Goal: Information Seeking & Learning: Find specific page/section

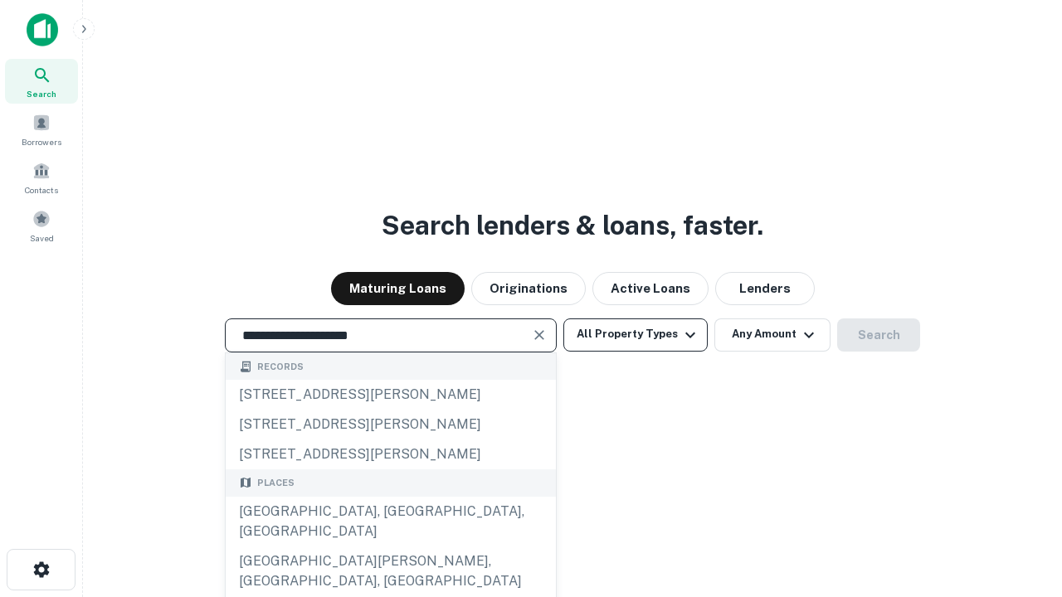
click at [635, 334] on button "All Property Types" at bounding box center [635, 335] width 144 height 33
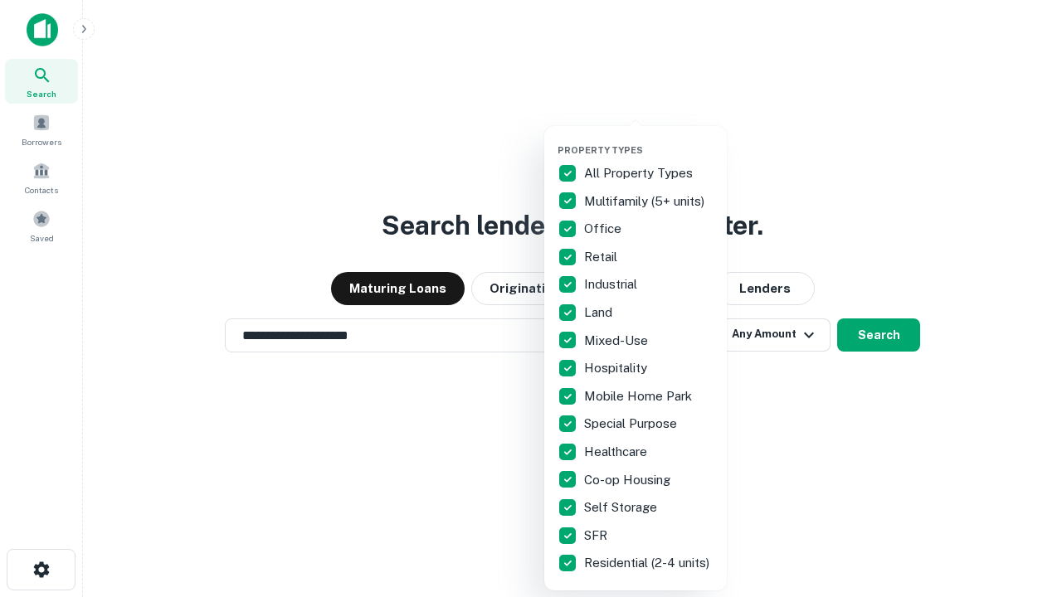
type input "**********"
click at [649, 139] on button "button" at bounding box center [648, 139] width 183 height 1
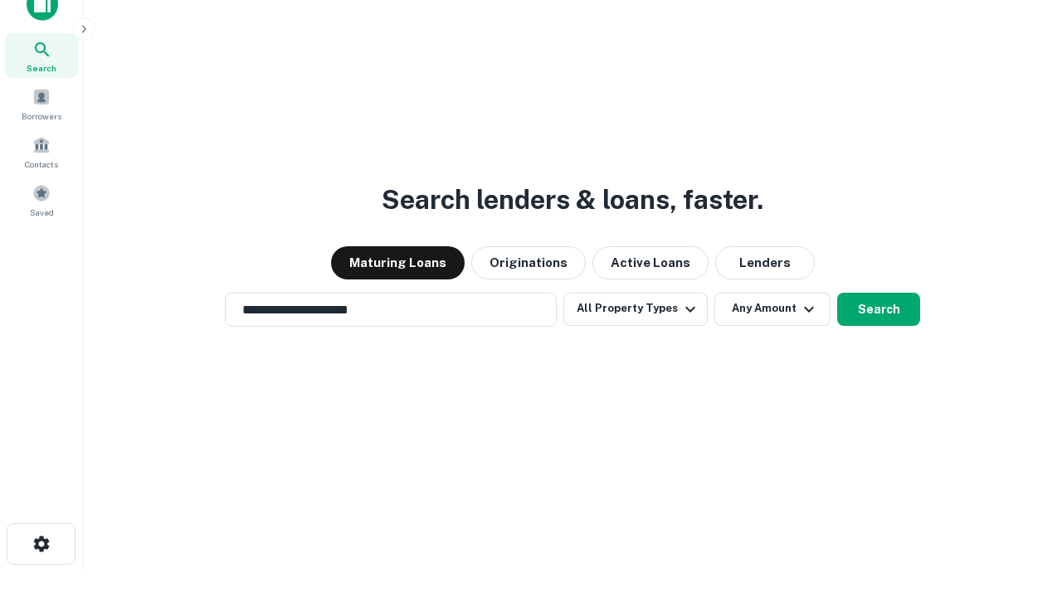
scroll to position [10, 200]
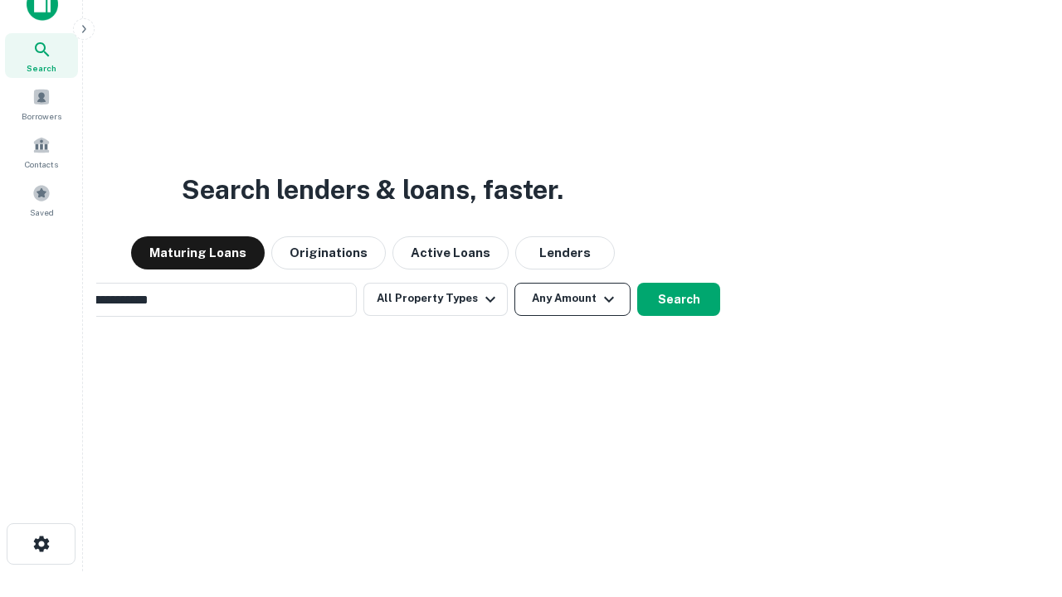
click at [514, 283] on button "Any Amount" at bounding box center [572, 299] width 116 height 33
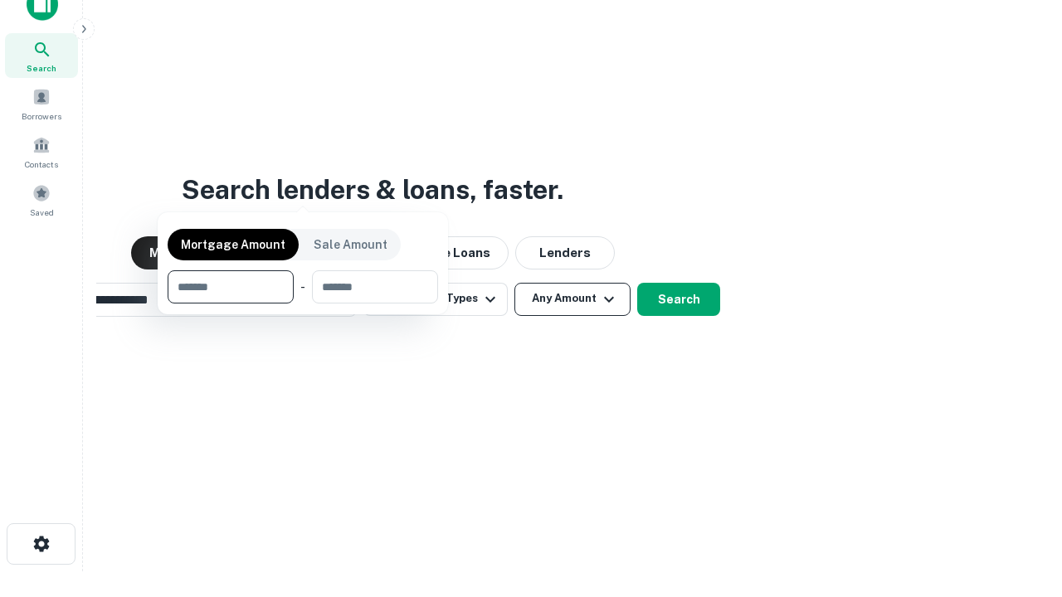
scroll to position [27, 0]
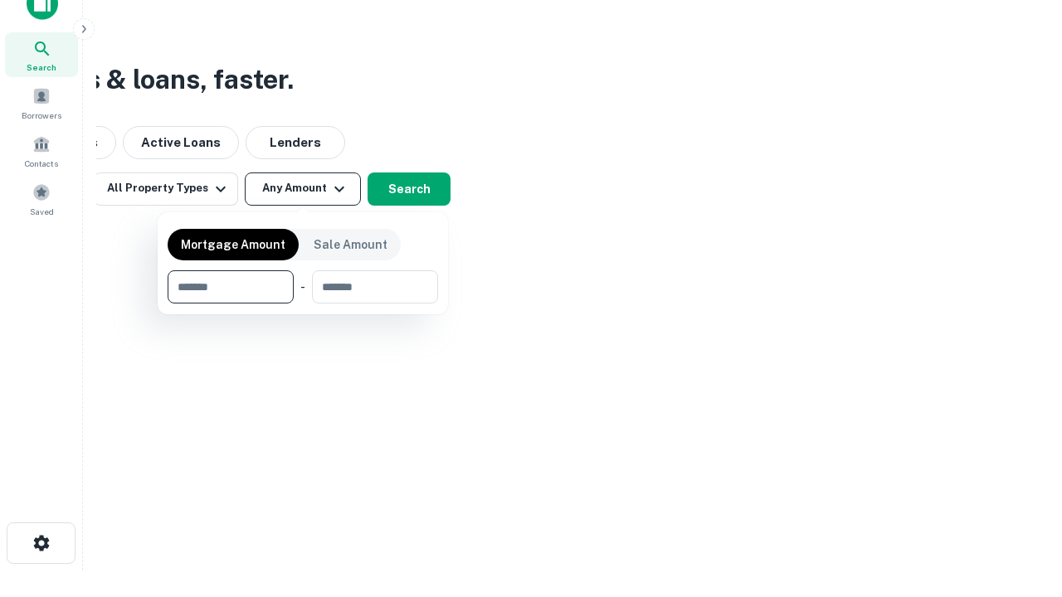
type input "*******"
click at [303, 304] on button "button" at bounding box center [303, 304] width 270 height 1
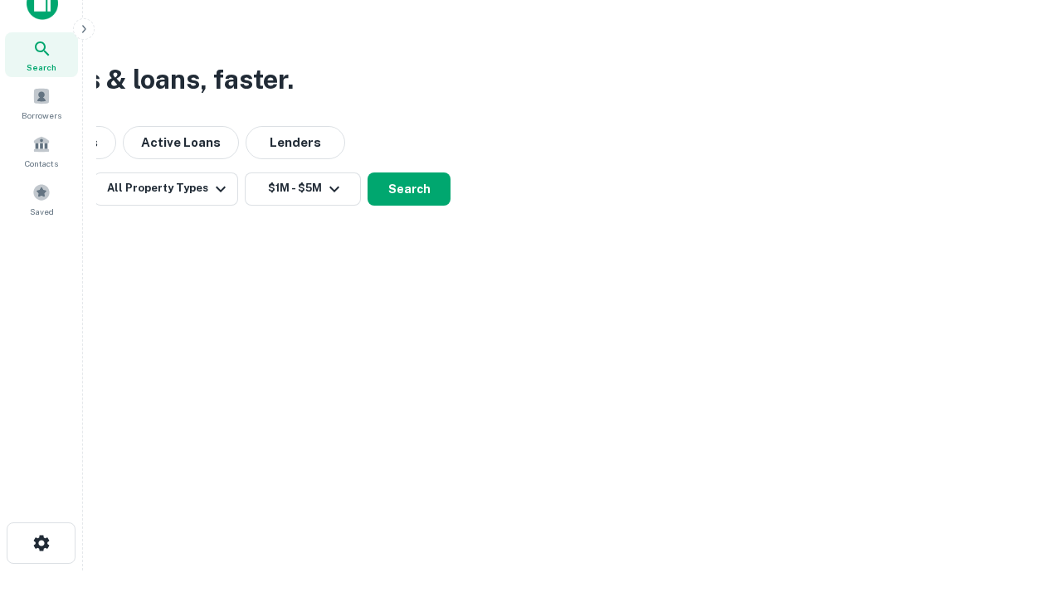
scroll to position [26, 0]
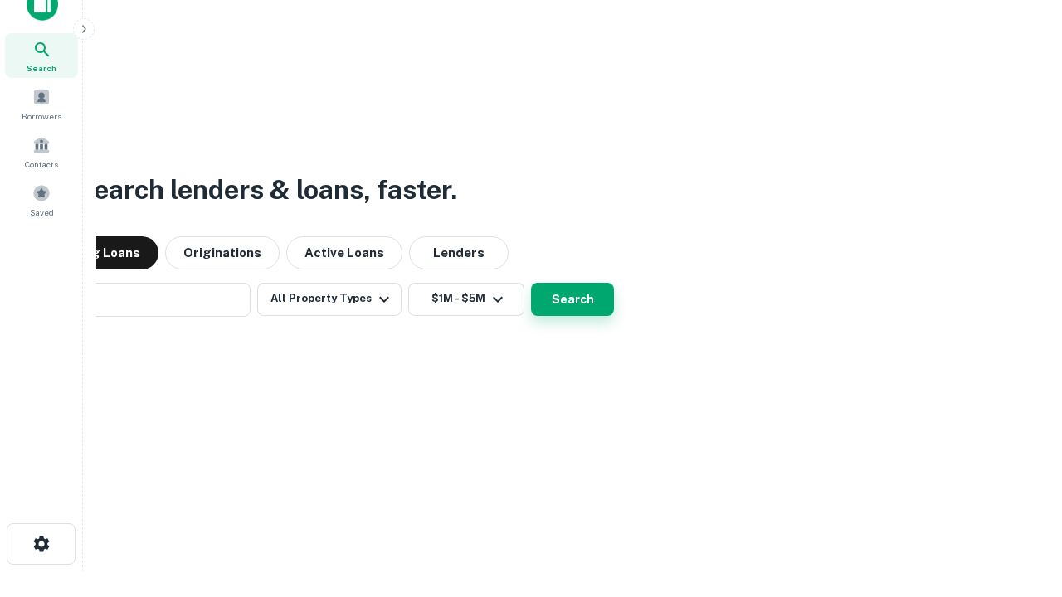
click at [531, 283] on button "Search" at bounding box center [572, 299] width 83 height 33
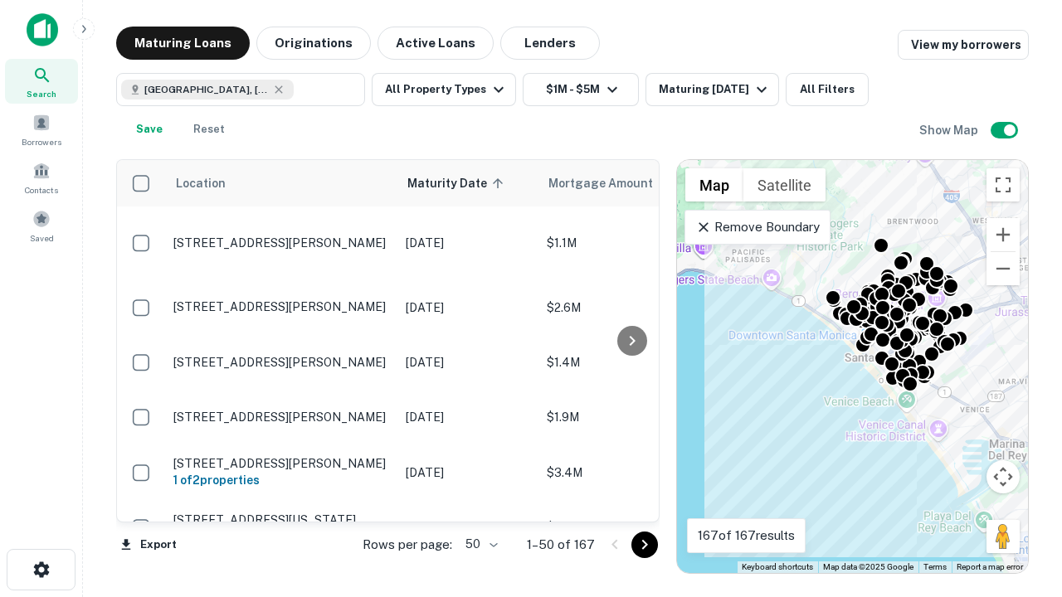
click at [479, 544] on body "Search Borrowers Contacts Saved Maturing Loans Originations Active Loans Lender…" at bounding box center [531, 298] width 1062 height 597
click at [479, 503] on li "25" at bounding box center [479, 503] width 48 height 30
